Goal: Task Accomplishment & Management: Use online tool/utility

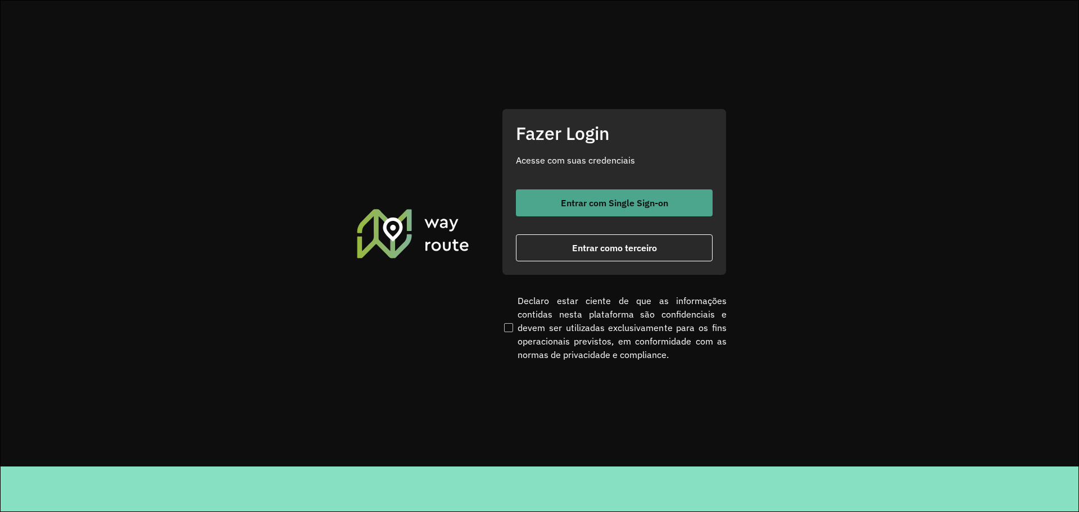
click at [597, 205] on span "Entrar com Single Sign-on" at bounding box center [614, 202] width 107 height 9
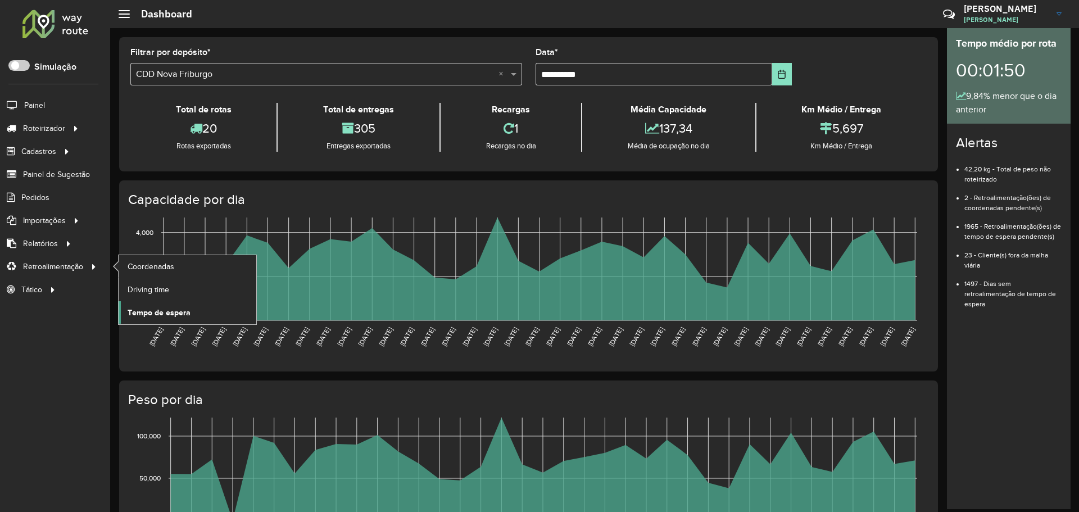
click at [170, 311] on span "Tempo de espera" at bounding box center [159, 313] width 63 height 12
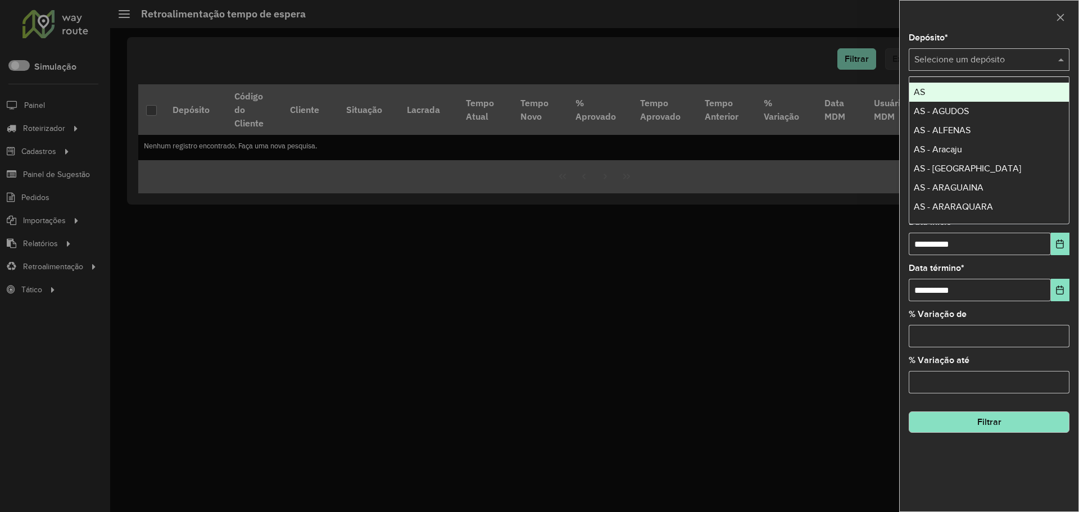
click at [996, 49] on div "Selecione um depósito" at bounding box center [989, 59] width 161 height 22
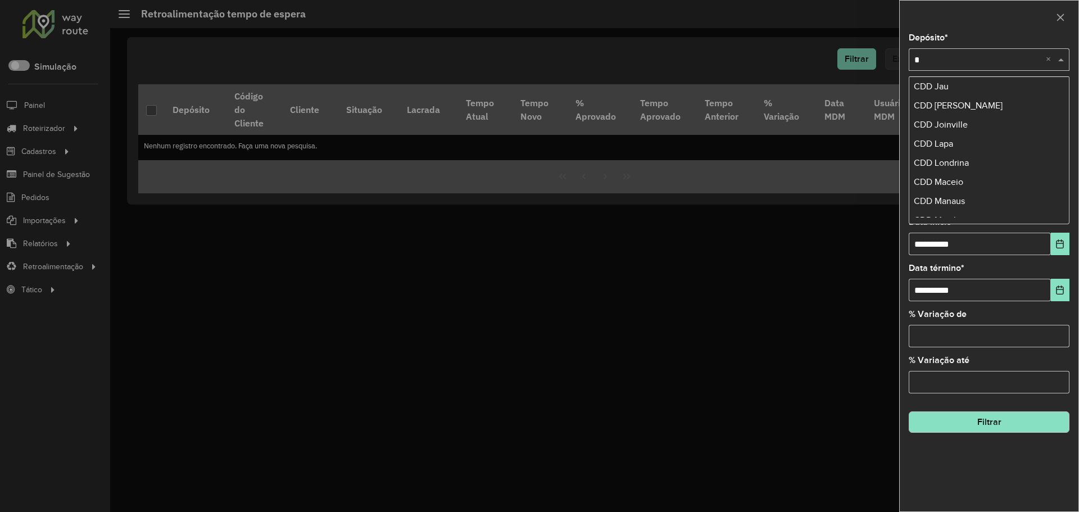
scroll to position [464, 0]
type input "*****"
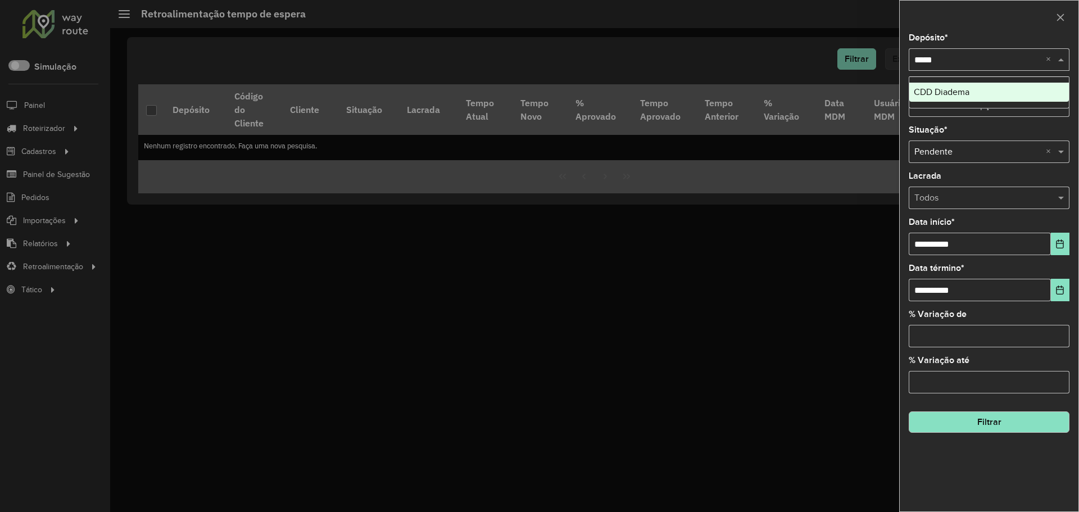
drag, startPoint x: 956, startPoint y: 90, endPoint x: 975, endPoint y: 93, distance: 19.3
click at [957, 90] on span "CDD Diadema" at bounding box center [942, 92] width 56 height 10
click at [1061, 246] on icon "Choose Date" at bounding box center [1059, 243] width 9 height 9
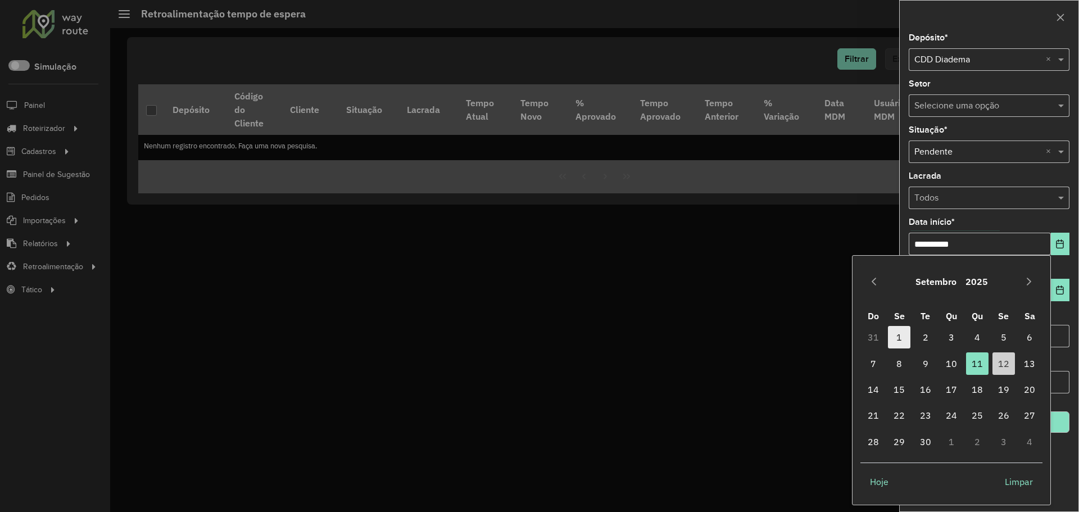
click at [898, 337] on span "1" at bounding box center [899, 337] width 22 height 22
type input "**********"
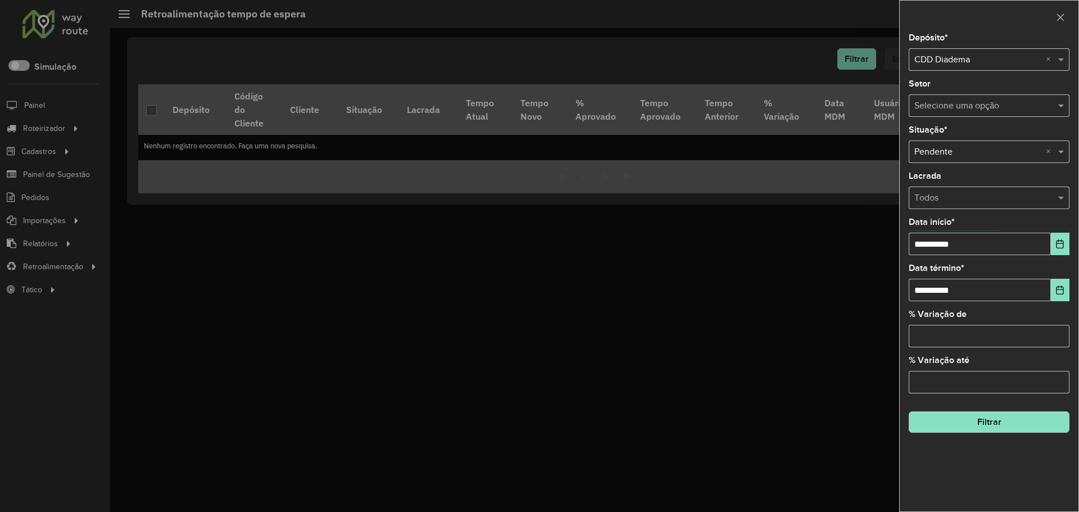
click at [1003, 429] on button "Filtrar" at bounding box center [989, 421] width 161 height 21
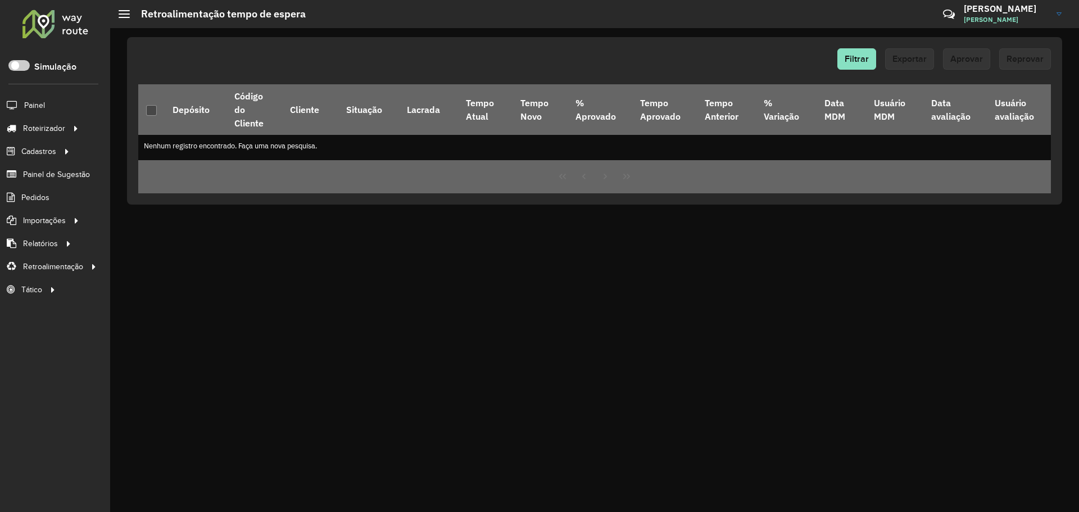
click at [865, 48] on div "Filtrar Exportar Aprovar Reprovar Depósito Código do Cliente Cliente Situação L…" at bounding box center [594, 120] width 935 height 167
click at [851, 59] on span "Filtrar" at bounding box center [856, 59] width 24 height 10
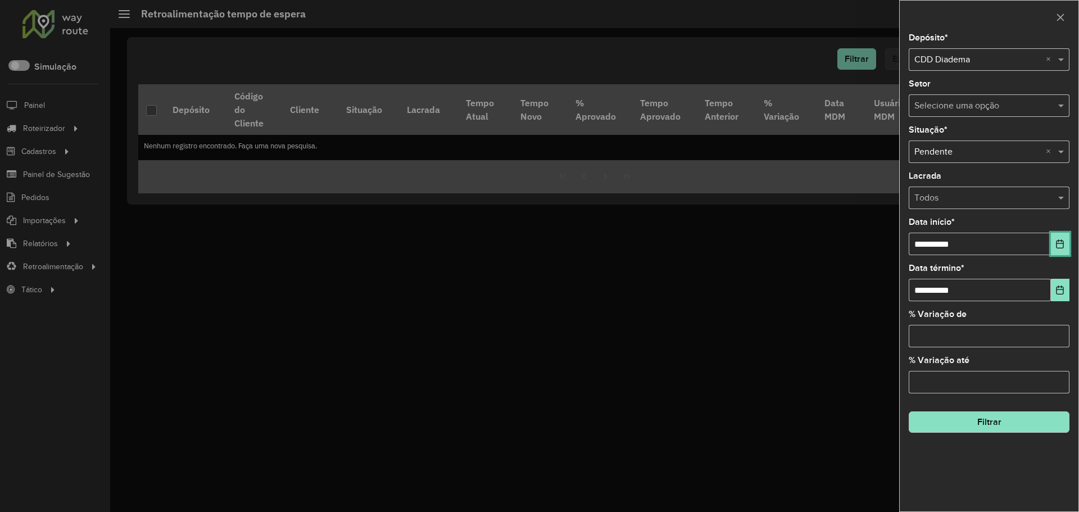
click at [1058, 242] on icon "Choose Date" at bounding box center [1059, 243] width 9 height 9
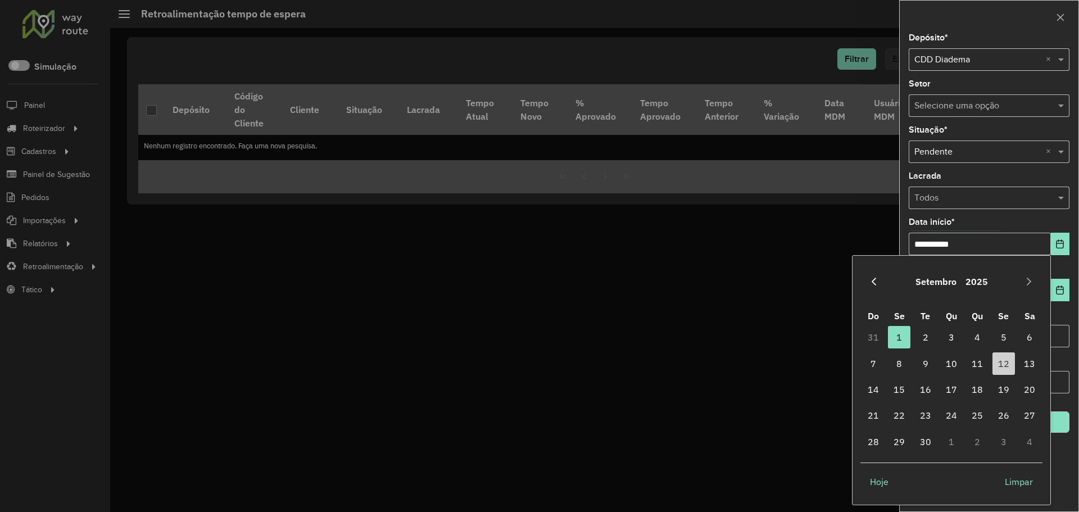
click at [876, 283] on icon "Previous Month" at bounding box center [873, 281] width 9 height 9
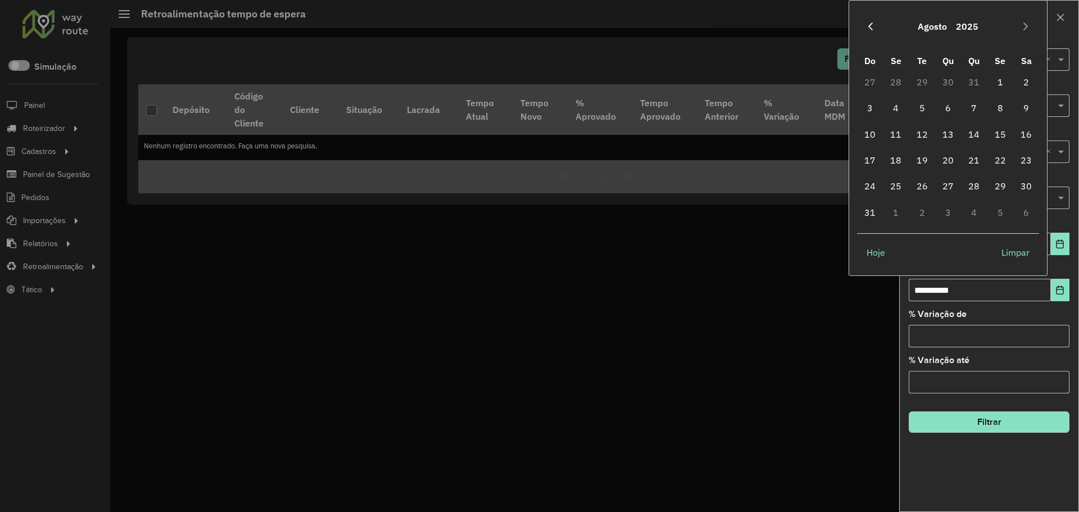
click at [870, 27] on icon "Previous Month" at bounding box center [870, 26] width 9 height 9
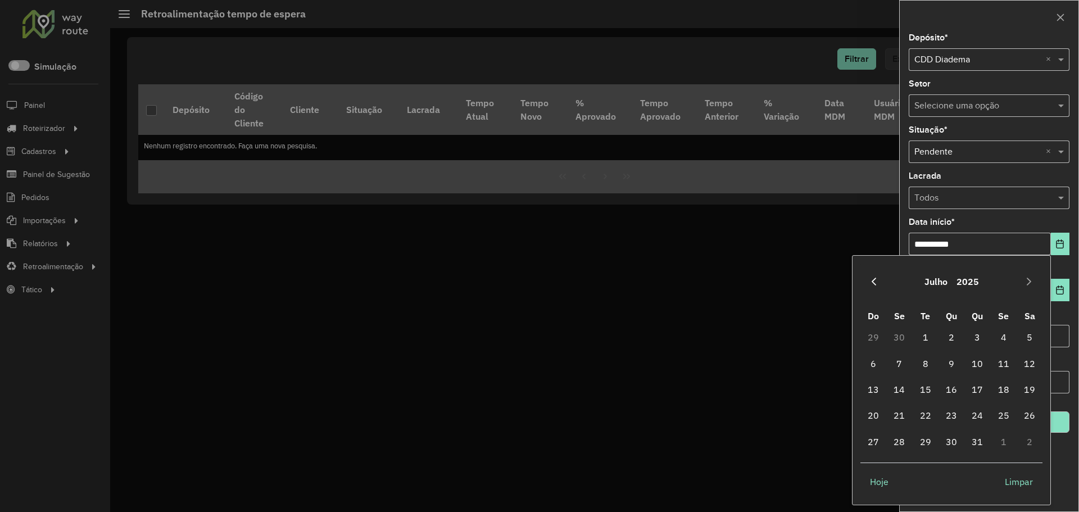
click at [871, 278] on icon "Previous Month" at bounding box center [873, 281] width 9 height 9
click at [977, 337] on span "1" at bounding box center [977, 337] width 22 height 22
type input "**********"
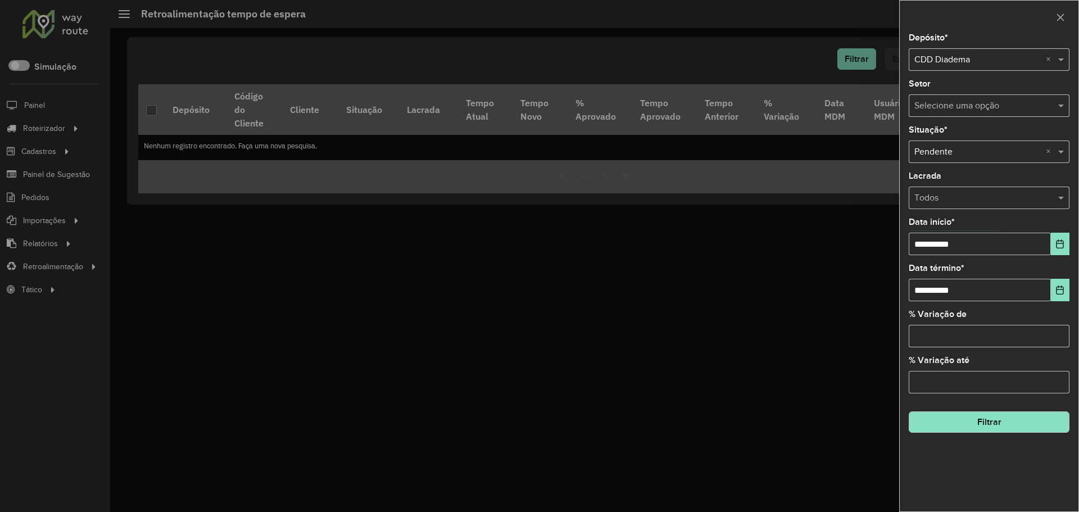
click at [970, 169] on div "**********" at bounding box center [989, 273] width 179 height 478
click at [966, 429] on button "Filtrar" at bounding box center [989, 421] width 161 height 21
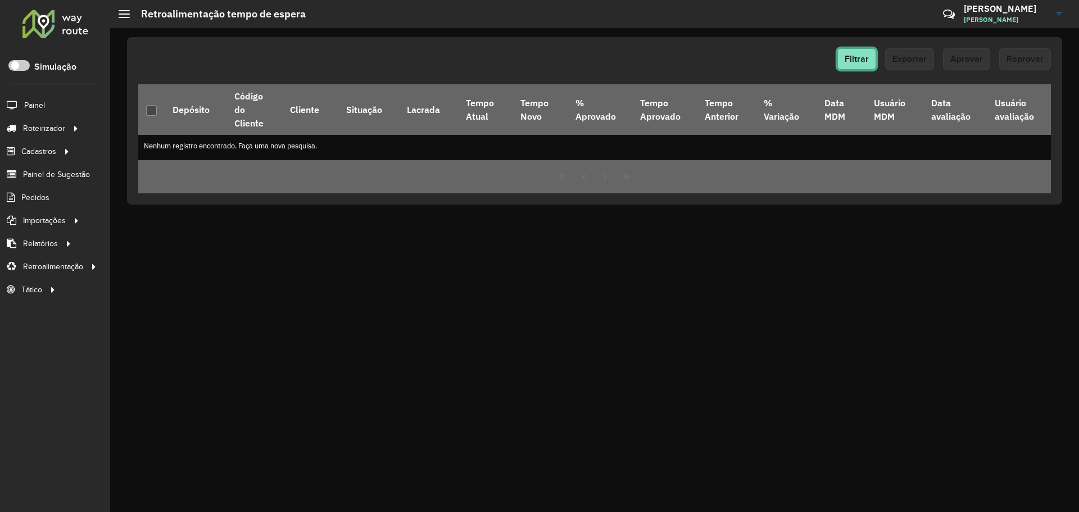
click at [863, 58] on span "Filtrar" at bounding box center [856, 59] width 24 height 10
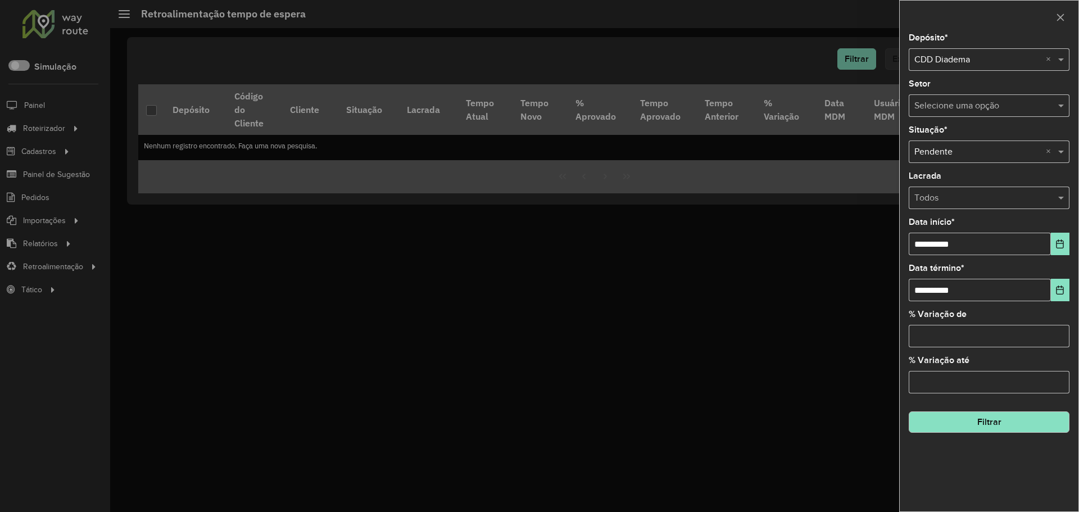
click at [969, 190] on div "Todos" at bounding box center [989, 198] width 161 height 22
click at [955, 169] on div "**********" at bounding box center [989, 273] width 179 height 478
click at [962, 144] on div "Selecione uma opção × Pendente ×" at bounding box center [989, 151] width 161 height 22
click at [960, 196] on div "Aprovada" at bounding box center [989, 203] width 160 height 19
click at [983, 420] on button "Filtrar" at bounding box center [989, 421] width 161 height 21
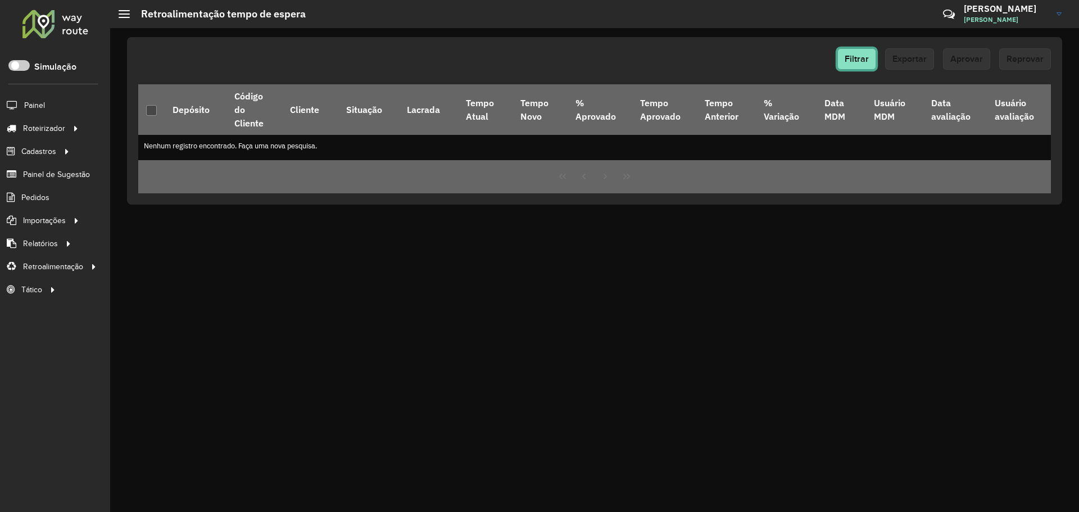
click at [853, 50] on button "Filtrar" at bounding box center [856, 58] width 39 height 21
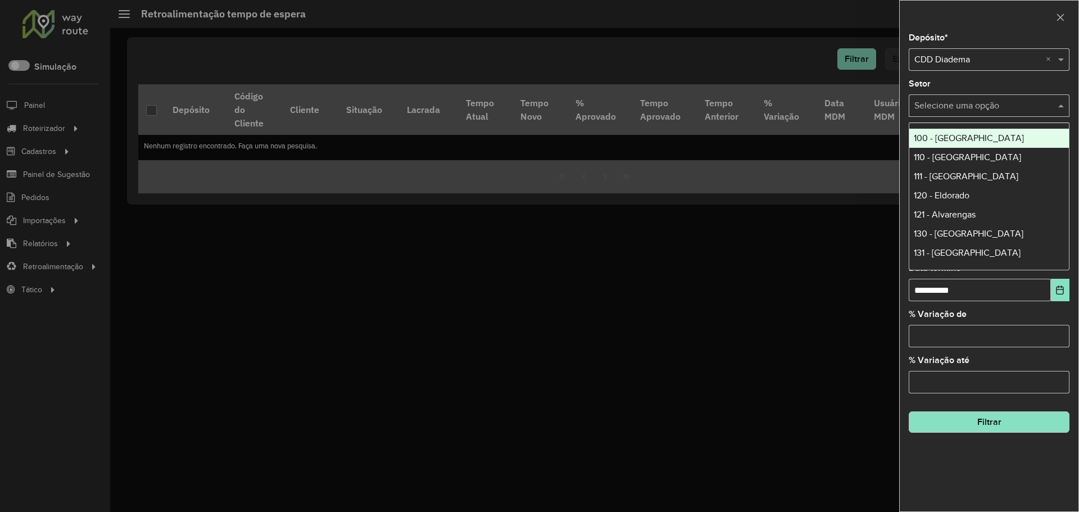
click at [970, 103] on input "text" at bounding box center [977, 105] width 127 height 13
click at [961, 80] on div "Setor Selecione uma opção" at bounding box center [989, 98] width 161 height 37
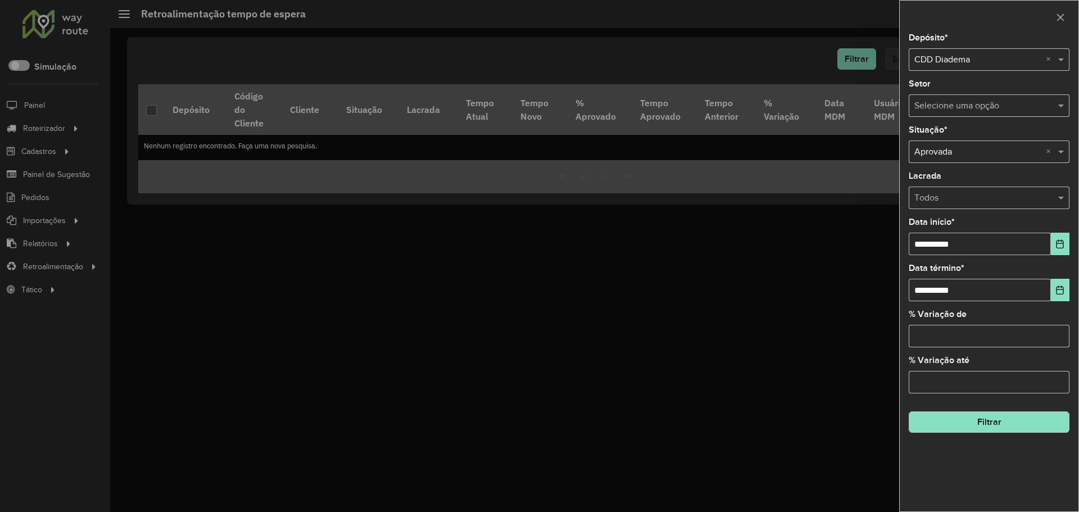
click at [950, 199] on input "text" at bounding box center [977, 198] width 127 height 13
click at [953, 178] on div "Lacrada Todos" at bounding box center [989, 190] width 161 height 37
click at [974, 343] on input "% Variação de" at bounding box center [989, 336] width 161 height 22
click at [960, 147] on input "text" at bounding box center [977, 152] width 127 height 13
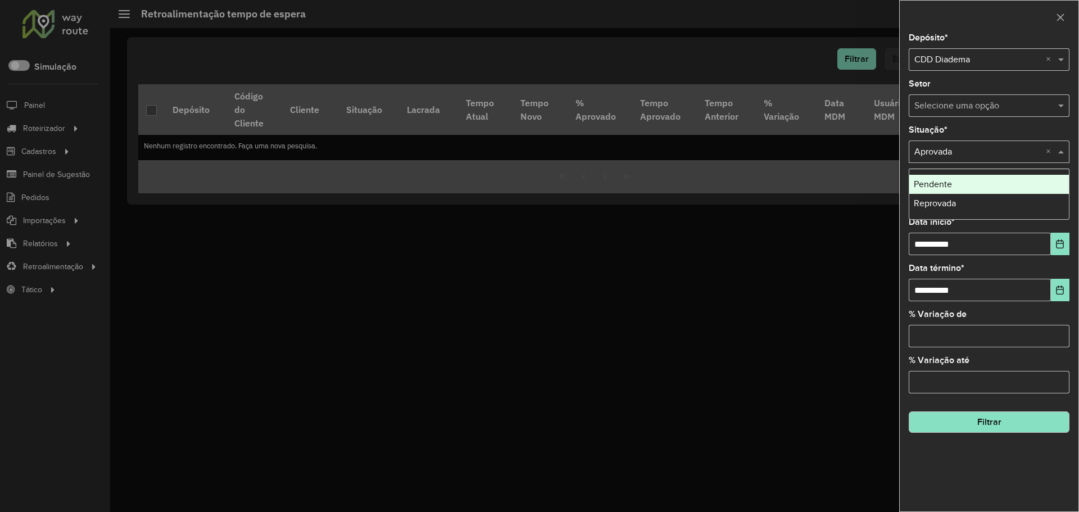
click at [969, 127] on div "Situação * Selecione uma opção × Aprovada ×" at bounding box center [989, 144] width 161 height 37
click at [989, 57] on input "text" at bounding box center [977, 59] width 127 height 13
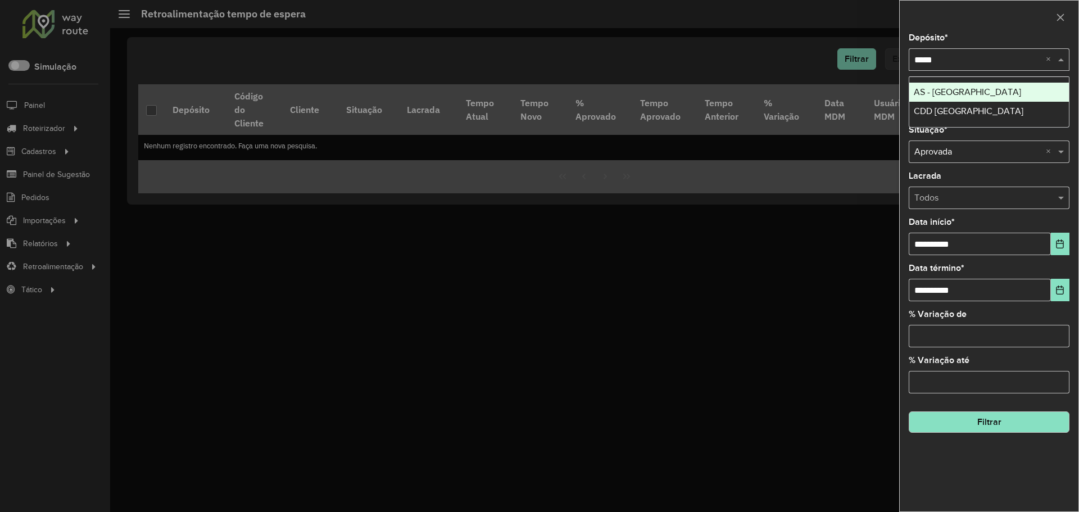
type input "******"
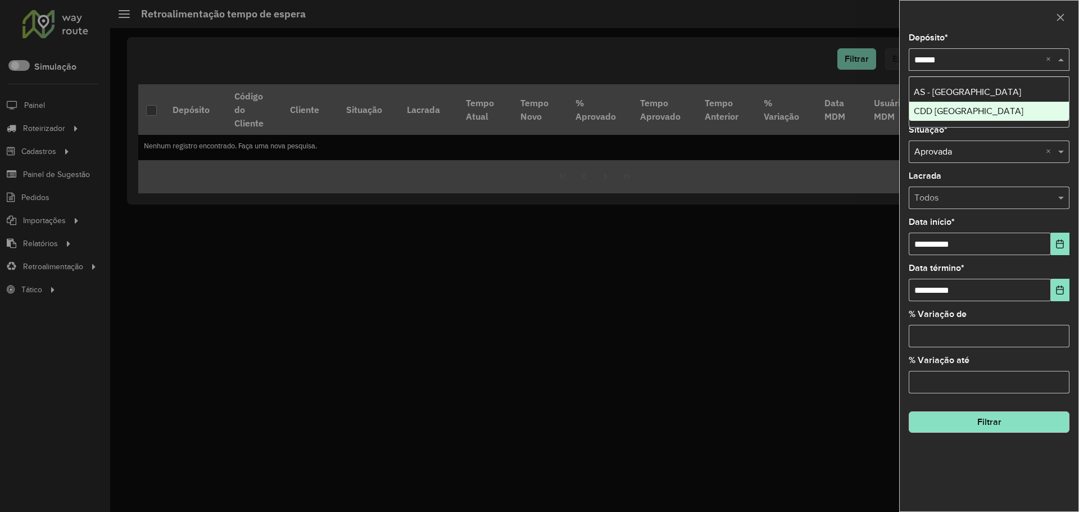
click at [980, 114] on span "CDD Florianópolis" at bounding box center [969, 111] width 110 height 10
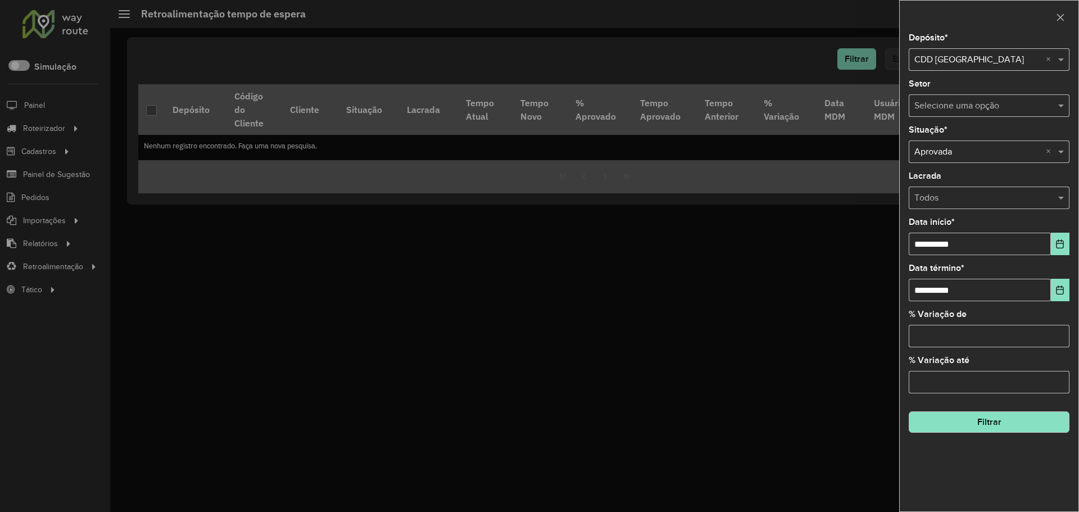
click at [994, 423] on button "Filtrar" at bounding box center [989, 421] width 161 height 21
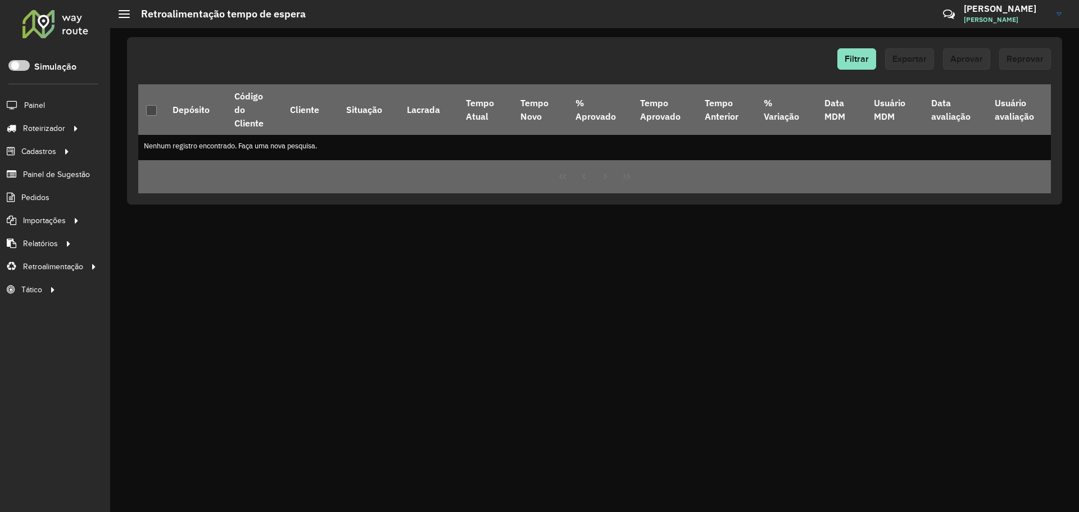
click at [66, 21] on div at bounding box center [55, 23] width 68 height 29
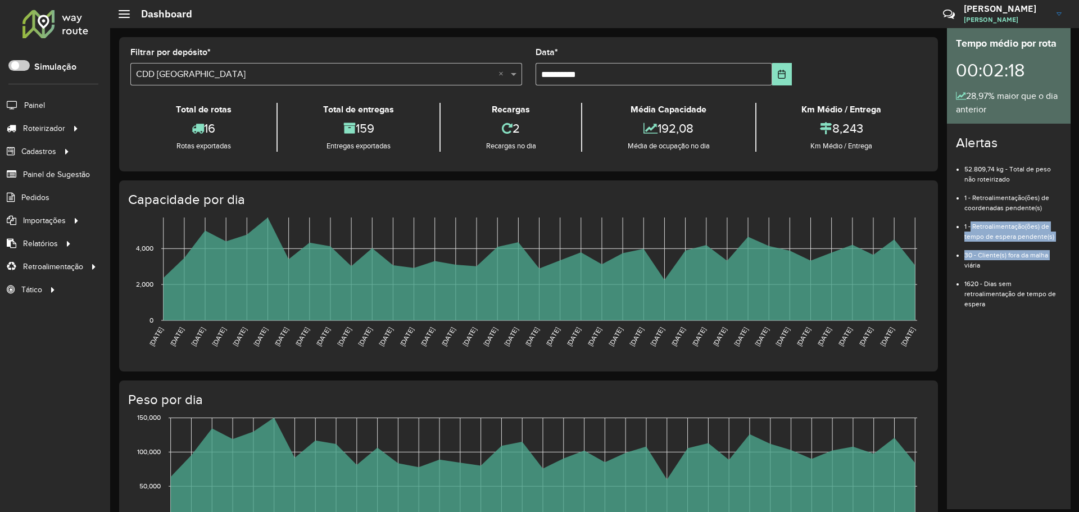
drag, startPoint x: 970, startPoint y: 226, endPoint x: 1051, endPoint y: 243, distance: 83.1
click at [1051, 243] on ul "52.809,74 kg - Total de peso não roteirizado 1 - Retroalimentação(ões) de coord…" at bounding box center [1009, 232] width 106 height 153
click at [1011, 233] on li "1 - Retroalimentação(ões) de tempo de espera pendente(s)" at bounding box center [1012, 227] width 97 height 29
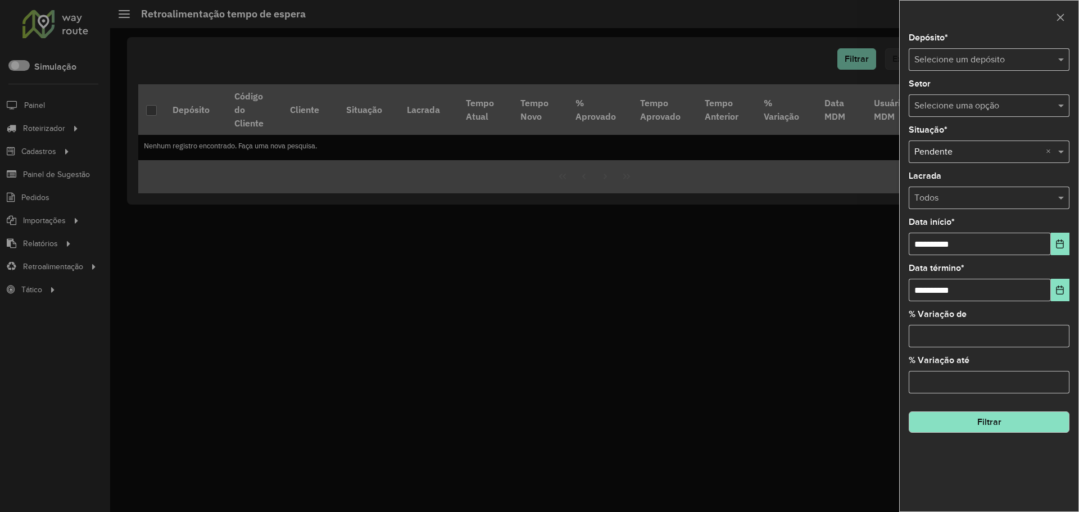
click at [983, 57] on input "text" at bounding box center [977, 59] width 127 height 13
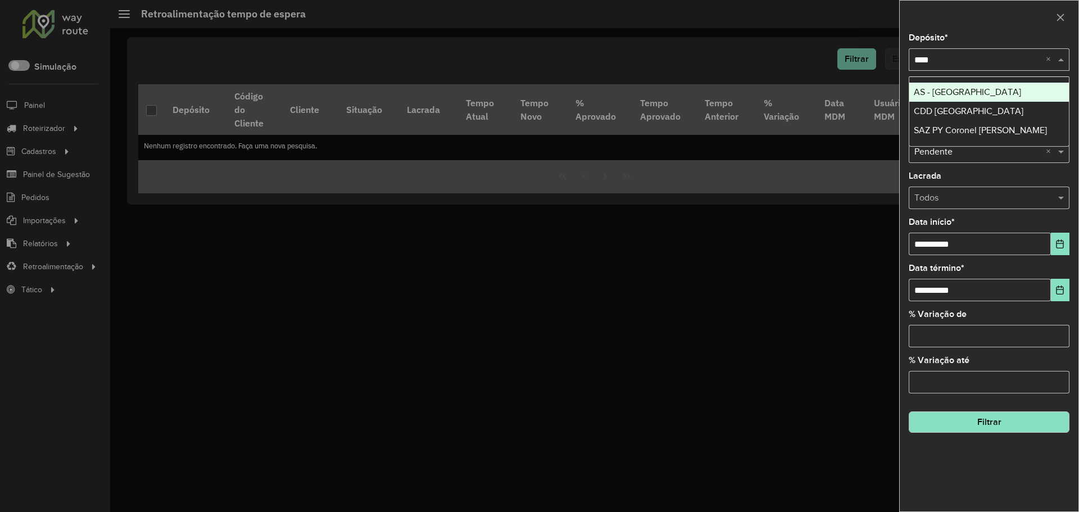
type input "*****"
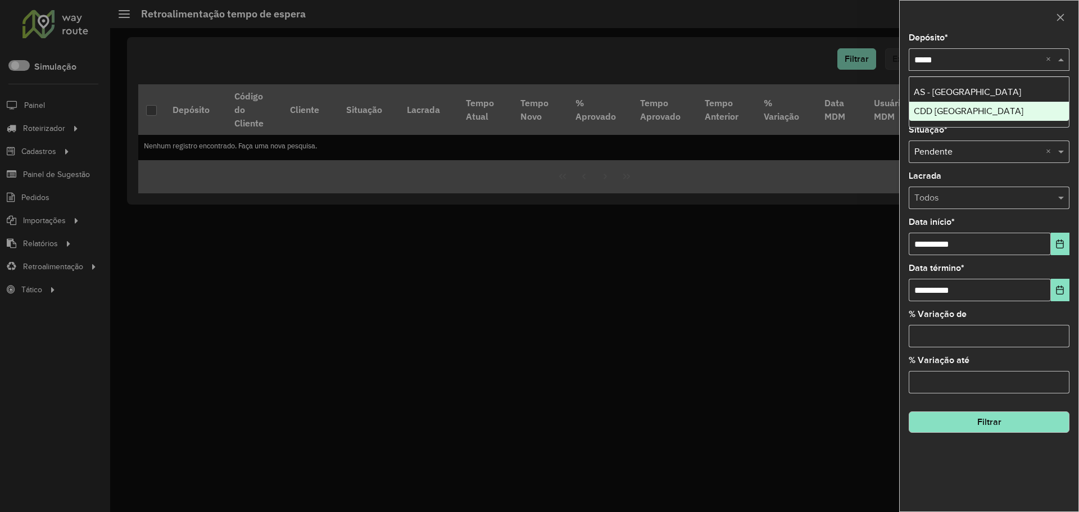
click at [975, 111] on span "CDD [GEOGRAPHIC_DATA]" at bounding box center [969, 111] width 110 height 10
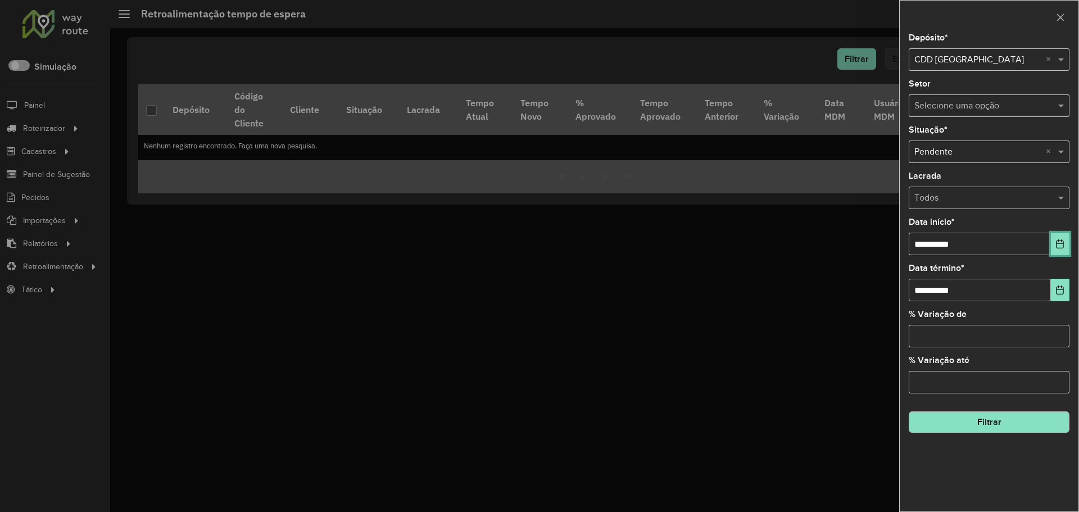
click at [1058, 246] on icon "Choose Date" at bounding box center [1059, 243] width 9 height 9
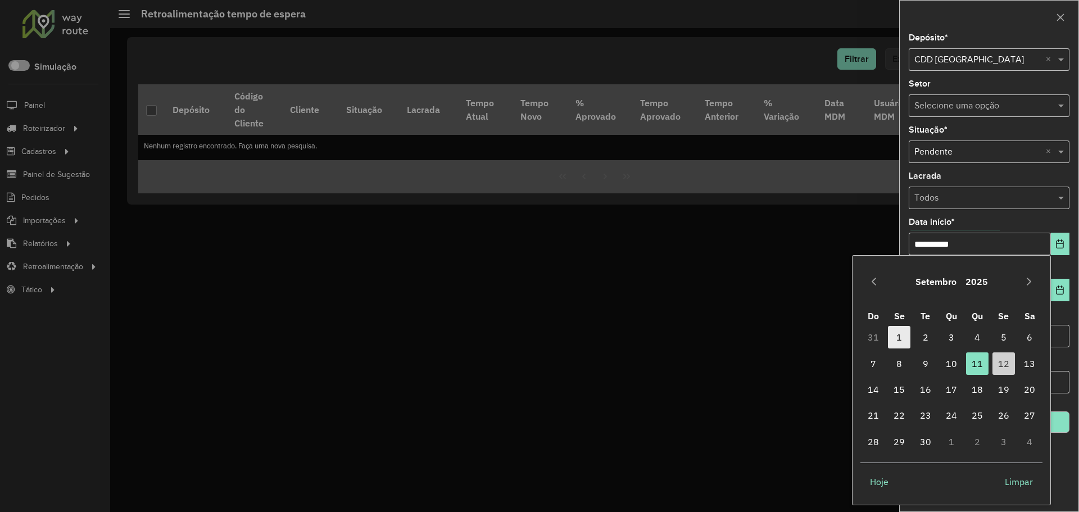
click at [903, 339] on span "1" at bounding box center [899, 337] width 22 height 22
type input "**********"
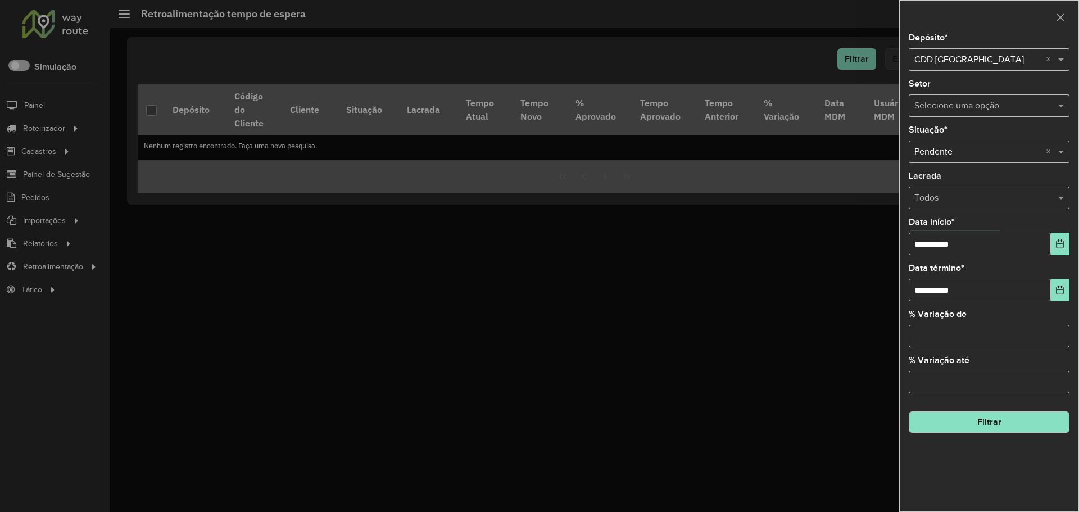
click at [1009, 177] on div "Lacrada Todos" at bounding box center [989, 190] width 161 height 37
click at [1002, 417] on button "Filtrar" at bounding box center [989, 421] width 161 height 21
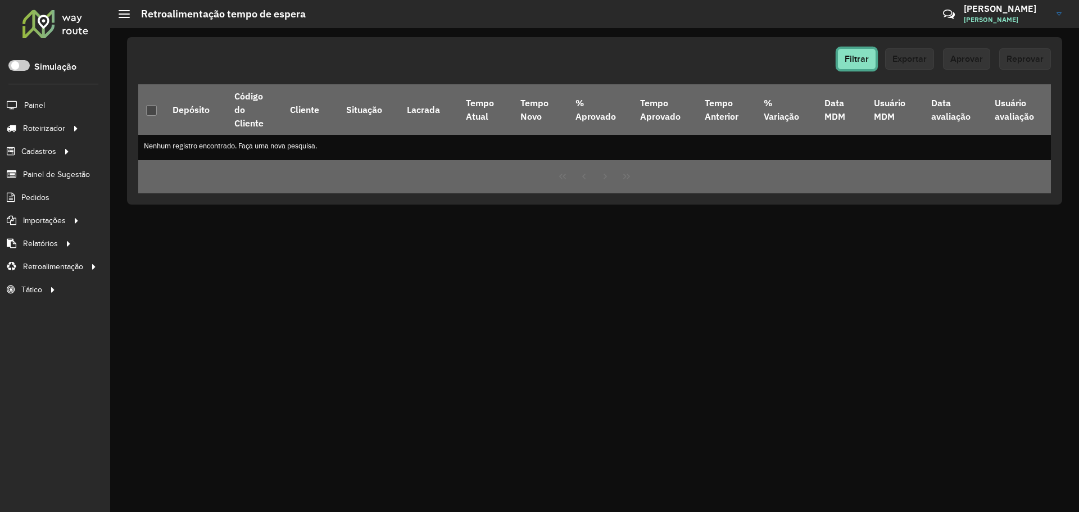
click at [848, 57] on span "Filtrar" at bounding box center [856, 59] width 24 height 10
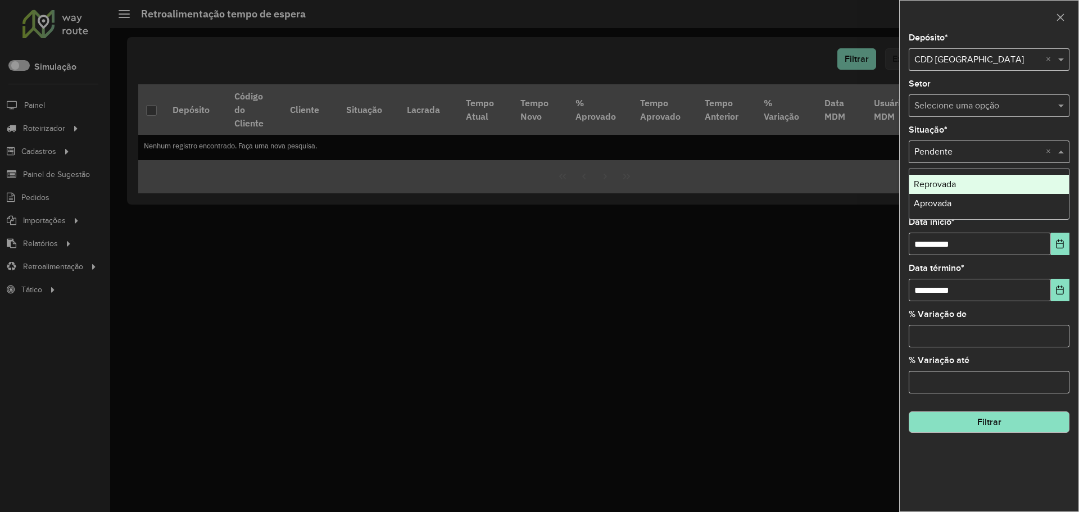
click at [1000, 157] on input "text" at bounding box center [977, 152] width 127 height 13
click at [983, 129] on div "Situação * Selecione uma opção × Pendente ×" at bounding box center [989, 144] width 161 height 37
click at [1060, 243] on icon "Choose Date" at bounding box center [1059, 243] width 9 height 9
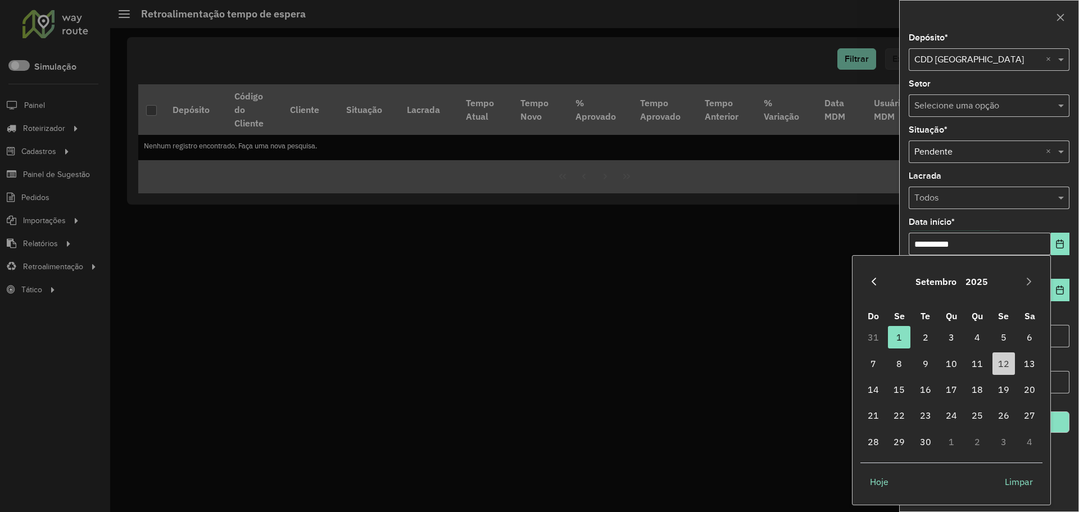
click at [871, 279] on icon "Previous Month" at bounding box center [873, 281] width 9 height 9
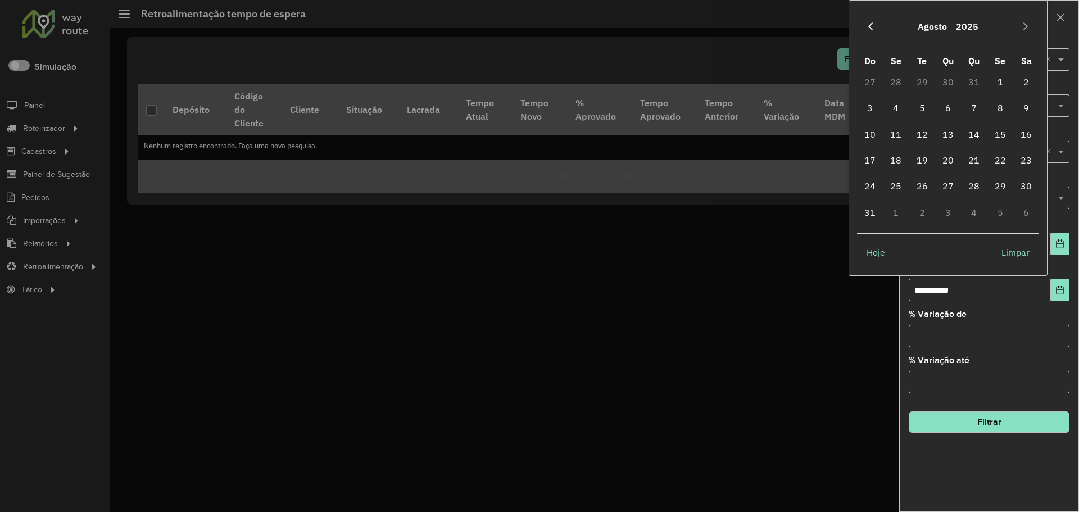
click at [878, 28] on button "Previous Month" at bounding box center [870, 26] width 18 height 18
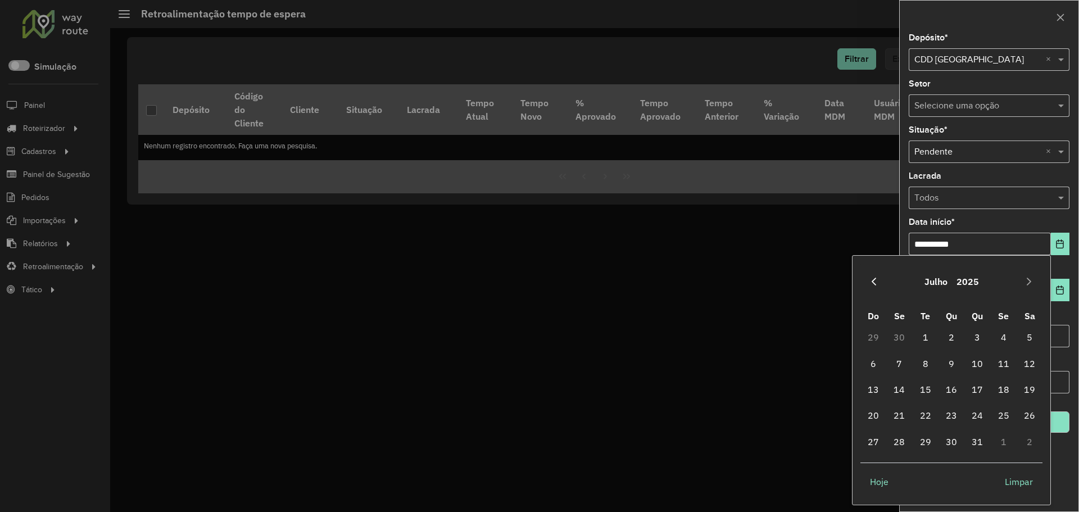
click at [873, 279] on icon "Previous Month" at bounding box center [873, 281] width 9 height 9
click at [874, 278] on icon "Previous Month" at bounding box center [873, 281] width 9 height 9
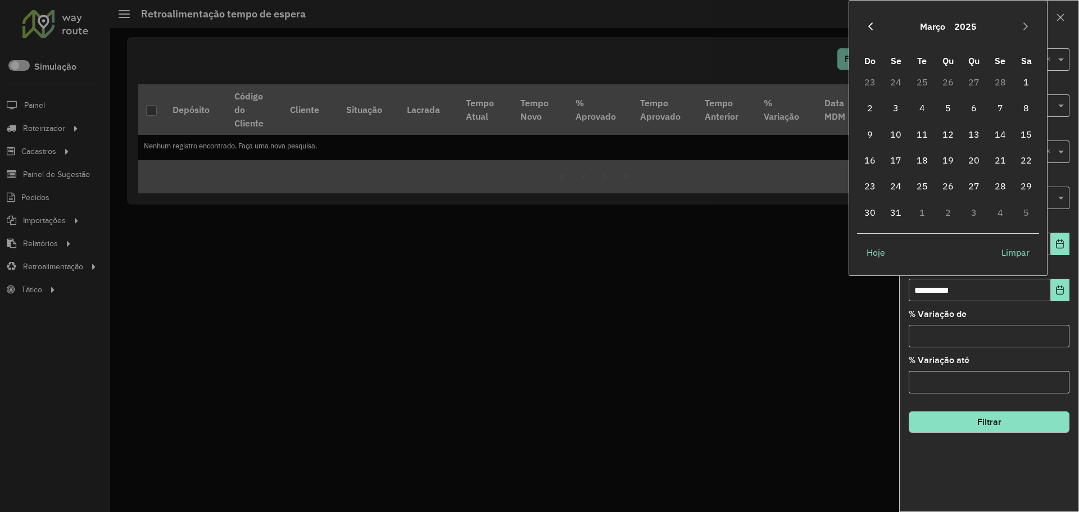
click at [874, 24] on icon "Previous Month" at bounding box center [870, 26] width 9 height 9
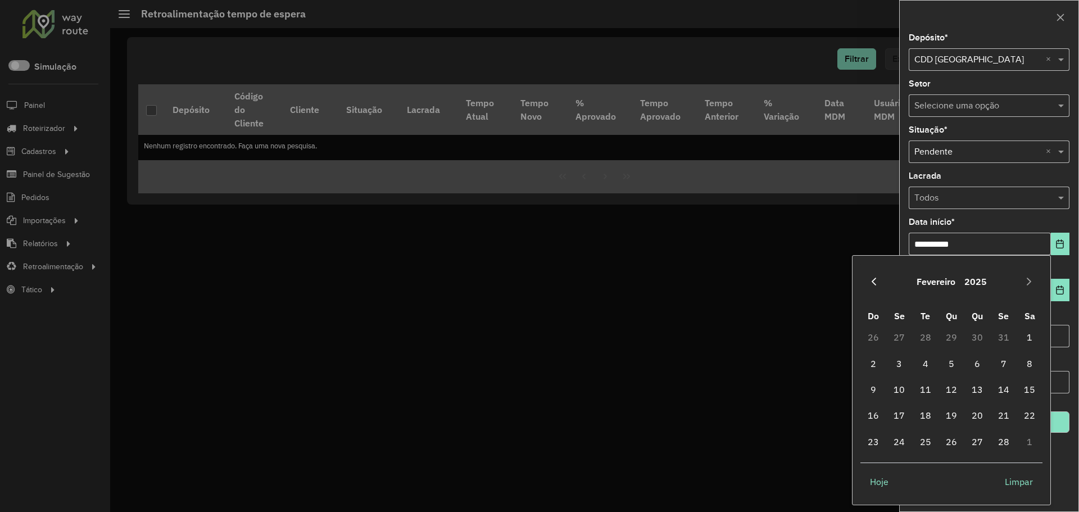
click at [875, 275] on button "Previous Month" at bounding box center [874, 281] width 18 height 18
drag, startPoint x: 951, startPoint y: 337, endPoint x: 976, endPoint y: 282, distance: 60.4
click at [952, 337] on span "1" at bounding box center [951, 337] width 22 height 22
type input "**********"
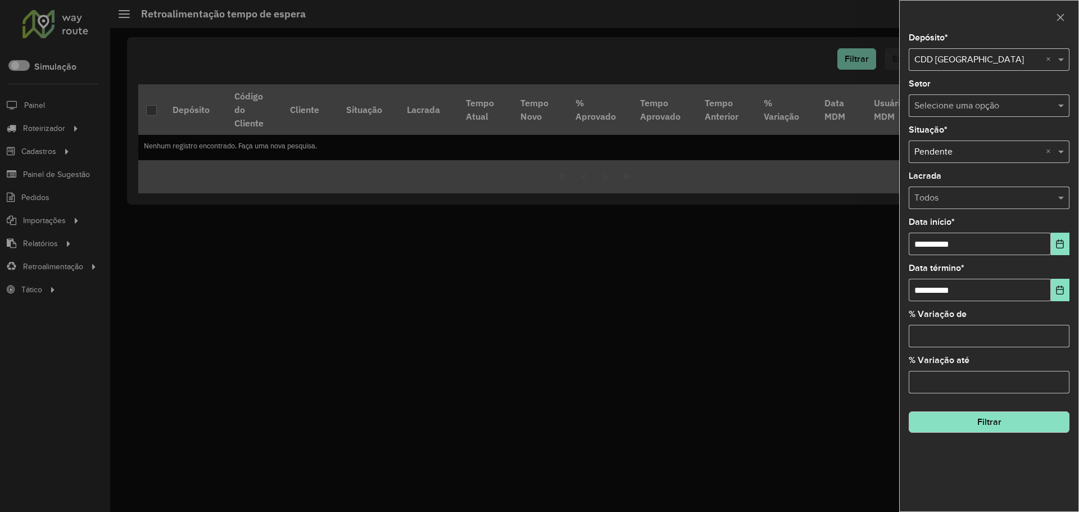
click at [1006, 171] on div "**********" at bounding box center [989, 273] width 179 height 478
click at [998, 424] on button "Filtrar" at bounding box center [989, 421] width 161 height 21
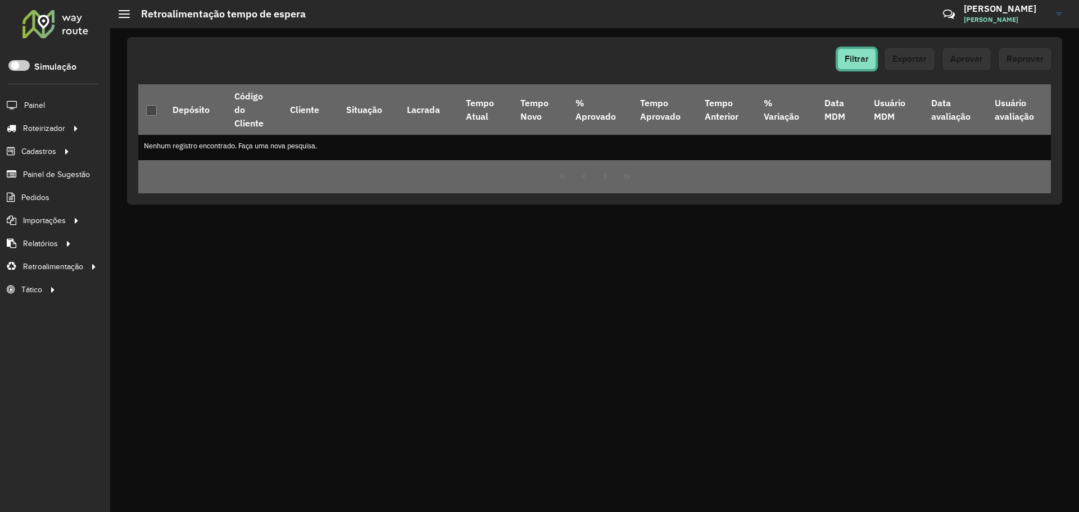
click at [871, 56] on button "Filtrar" at bounding box center [856, 58] width 39 height 21
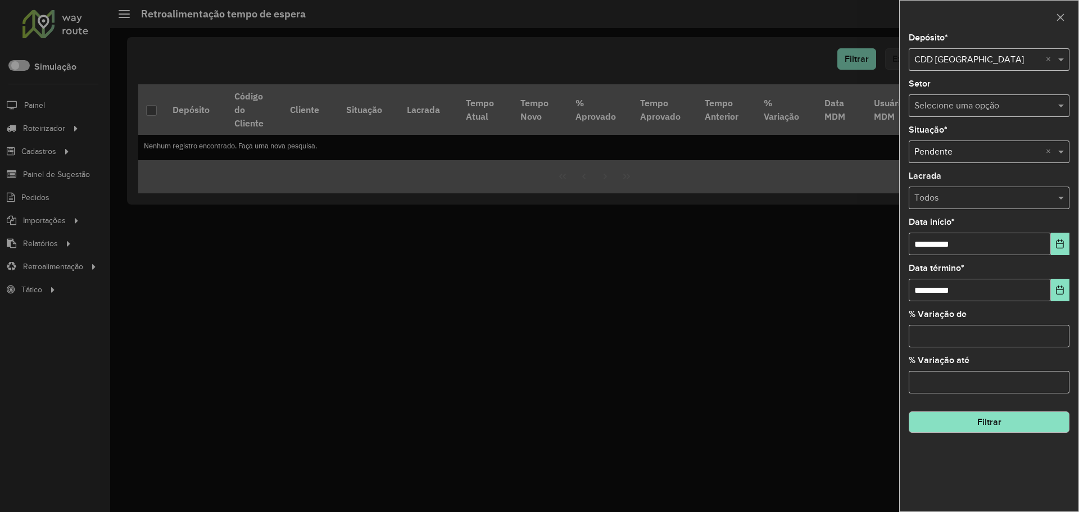
click at [1007, 150] on input "text" at bounding box center [977, 152] width 127 height 13
click at [981, 199] on div "Aprovada" at bounding box center [989, 203] width 160 height 19
click at [1018, 420] on button "Filtrar" at bounding box center [989, 421] width 161 height 21
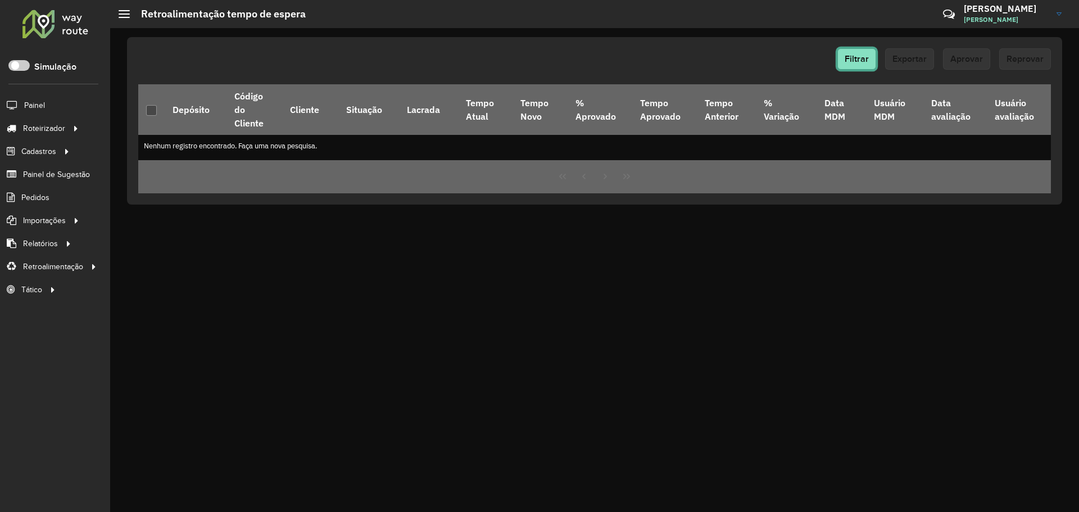
click at [857, 48] on button "Filtrar" at bounding box center [856, 58] width 39 height 21
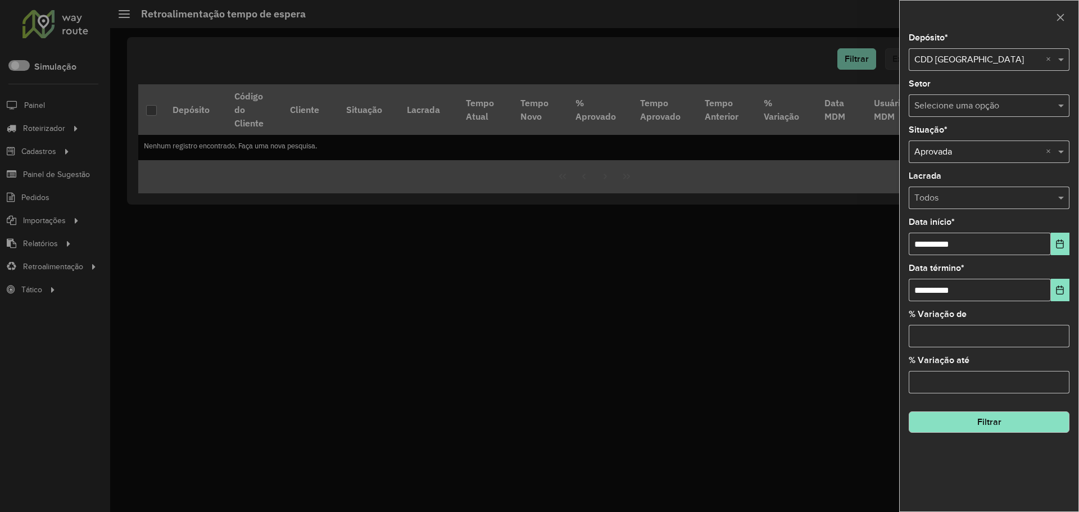
click at [270, 238] on div at bounding box center [539, 256] width 1079 height 512
